Goal: Information Seeking & Learning: Learn about a topic

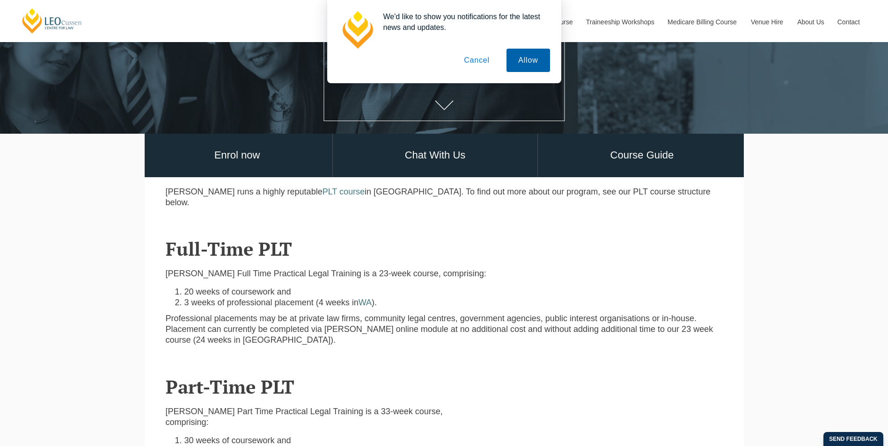
click at [526, 66] on button "Allow" at bounding box center [527, 60] width 43 height 23
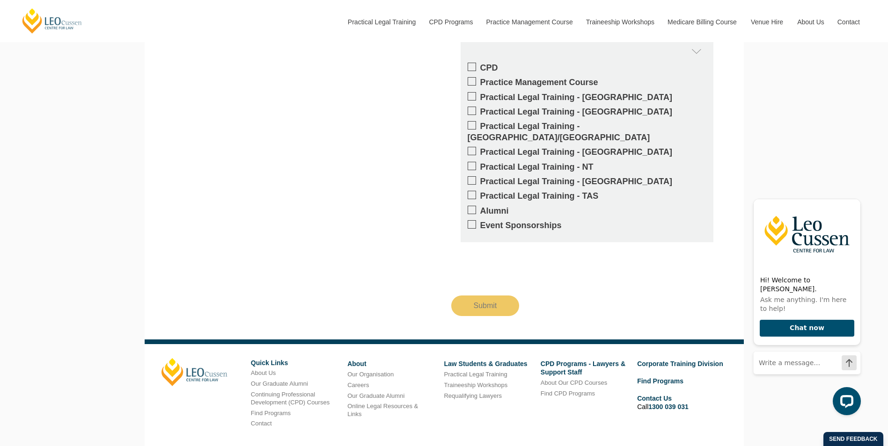
scroll to position [3086, 0]
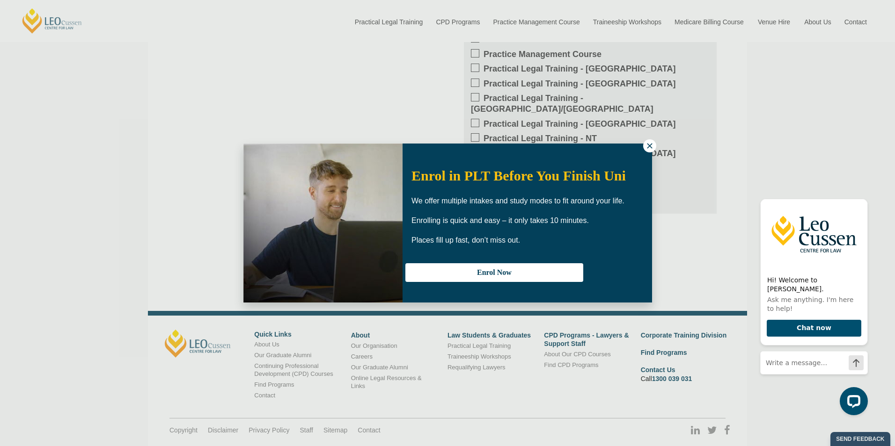
click at [651, 147] on icon at bounding box center [649, 145] width 5 height 5
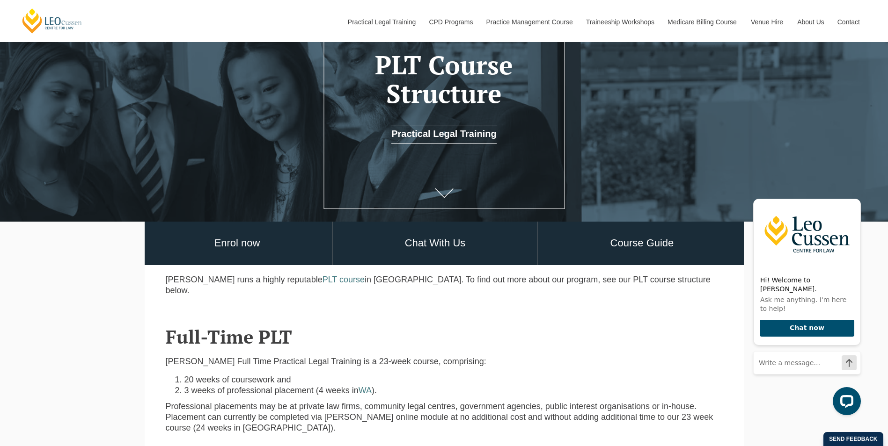
scroll to position [116, 0]
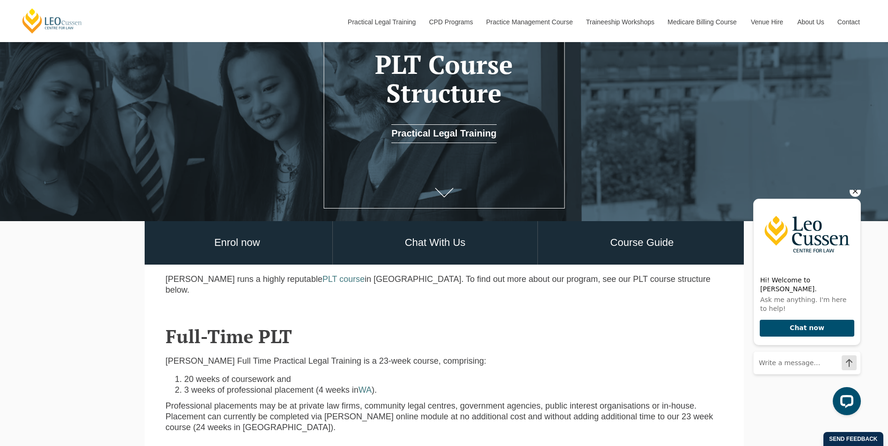
click at [854, 197] on icon "Hide greeting" at bounding box center [854, 191] width 11 height 11
click at [855, 196] on icon "Hide greeting" at bounding box center [854, 191] width 11 height 11
click at [854, 194] on icon "Hide greeting" at bounding box center [854, 191] width 5 height 5
click at [851, 196] on icon "Hide greeting" at bounding box center [854, 191] width 11 height 11
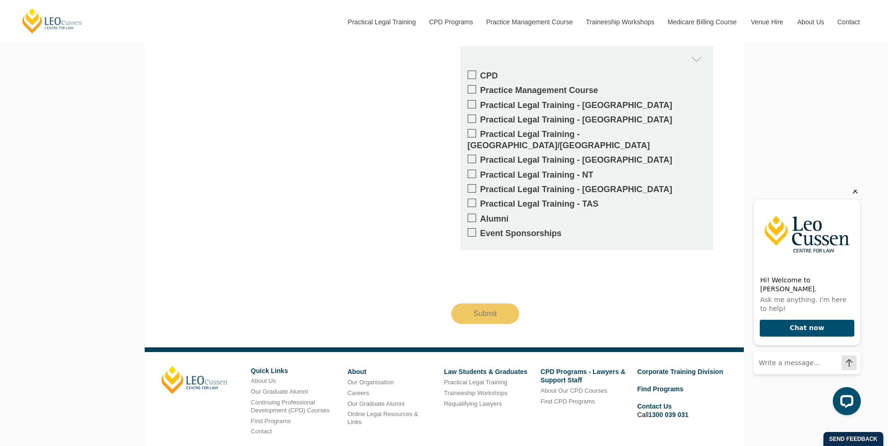
scroll to position [3049, 0]
